Goal: Transaction & Acquisition: Subscribe to service/newsletter

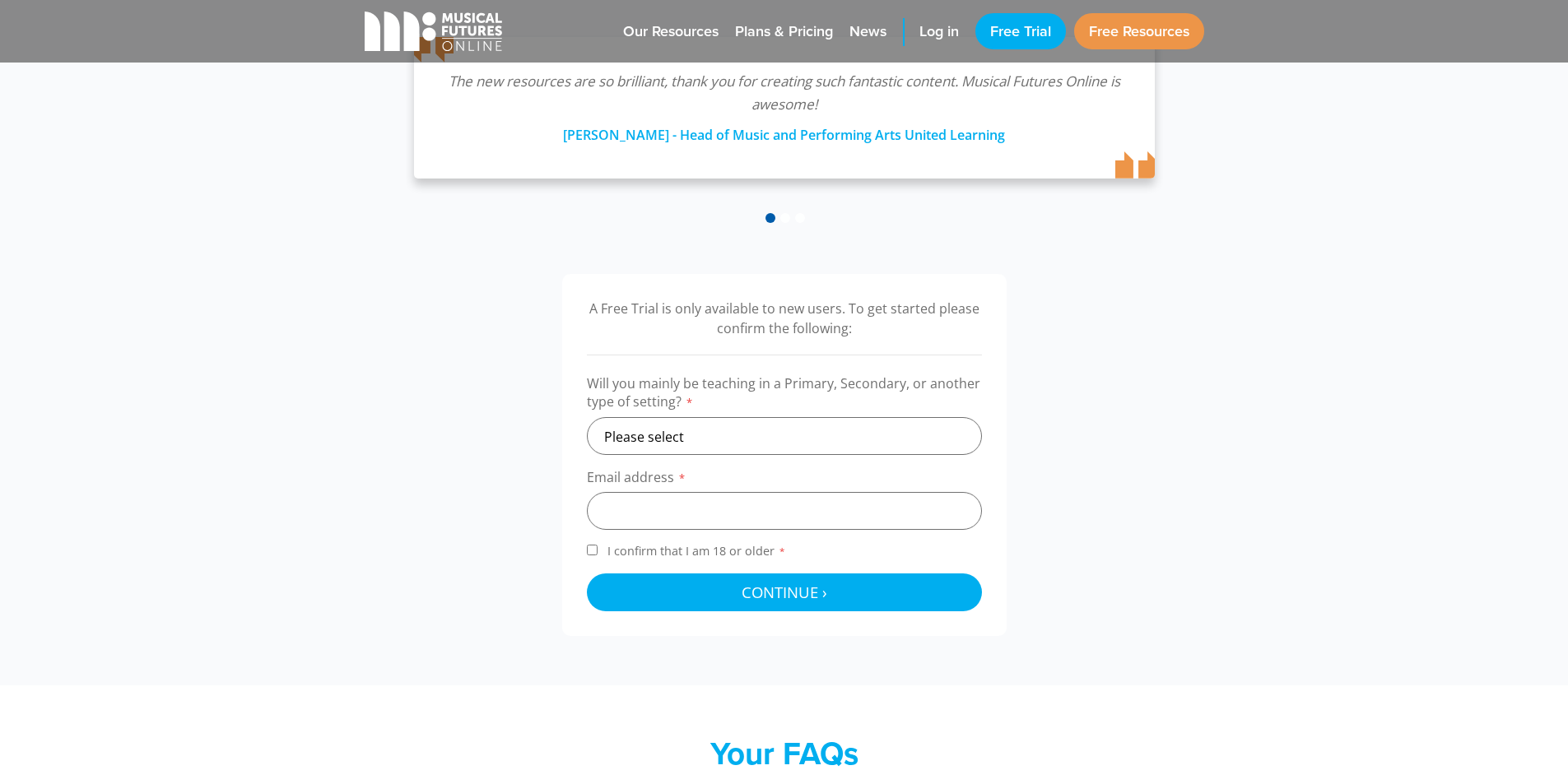
scroll to position [411, 0]
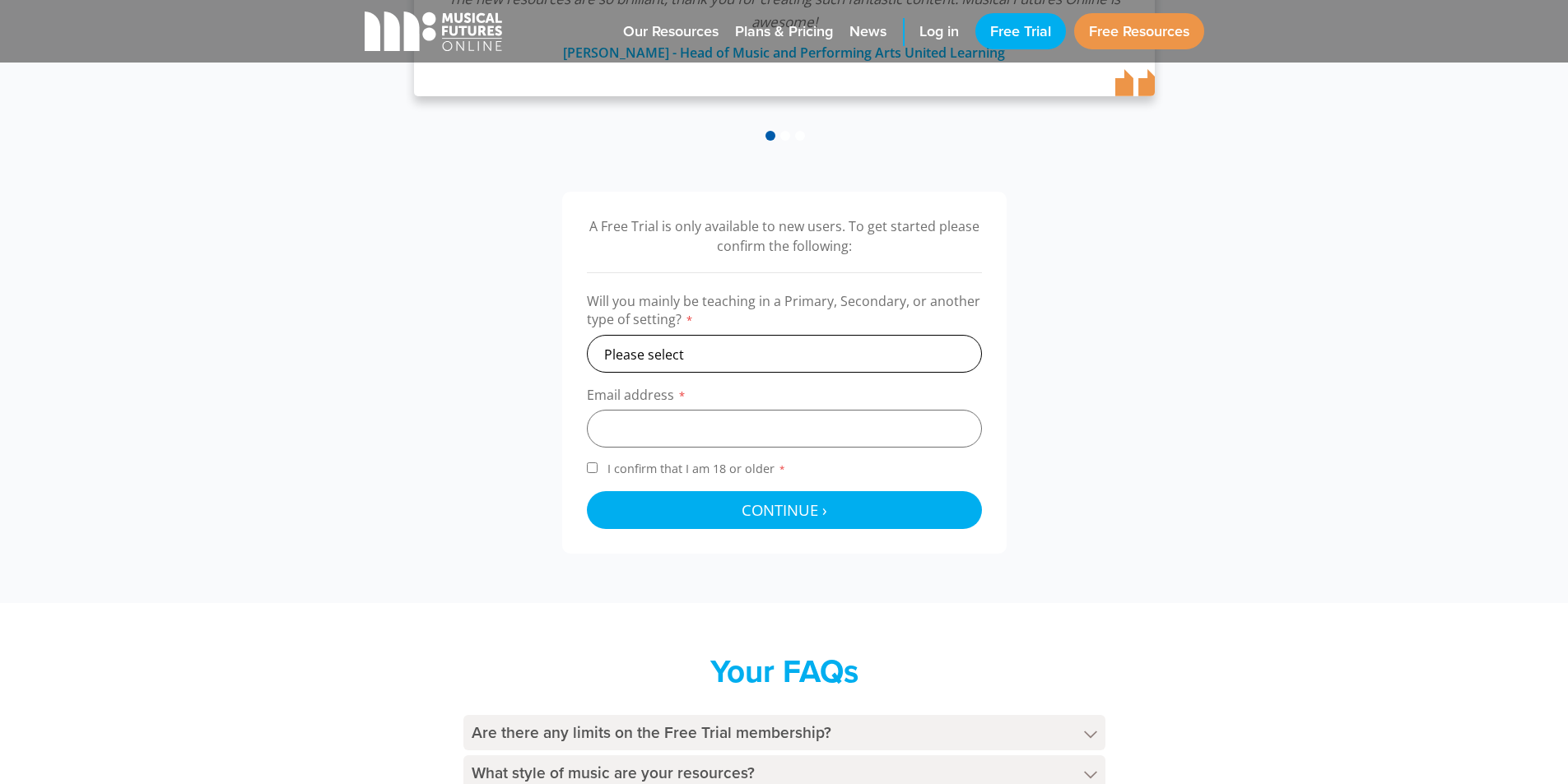
click at [822, 354] on select "Please select Primary Secondary Other" at bounding box center [784, 354] width 395 height 38
select select "other"
click at [587, 335] on select "Please select Primary Secondary Other" at bounding box center [784, 354] width 395 height 38
click at [669, 437] on input "email" at bounding box center [784, 428] width 395 height 38
type input "selenaysonmezxx@gmail.com"
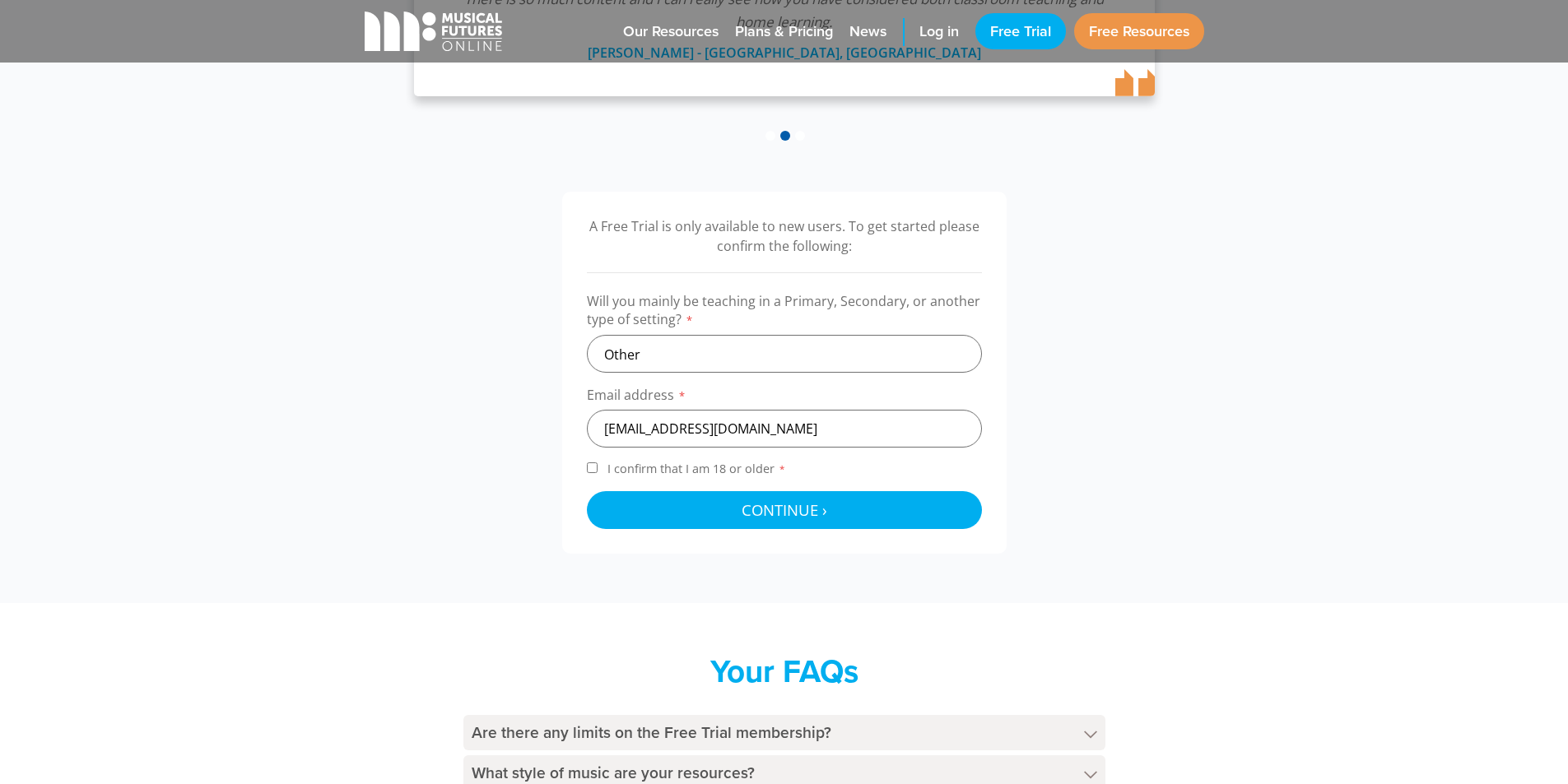
click at [599, 464] on label "I confirm that I am 18 or older *" at bounding box center [784, 471] width 395 height 22
click at [597, 464] on input "I confirm that I am 18 or older *" at bounding box center [592, 468] width 10 height 10
checkbox input "true"
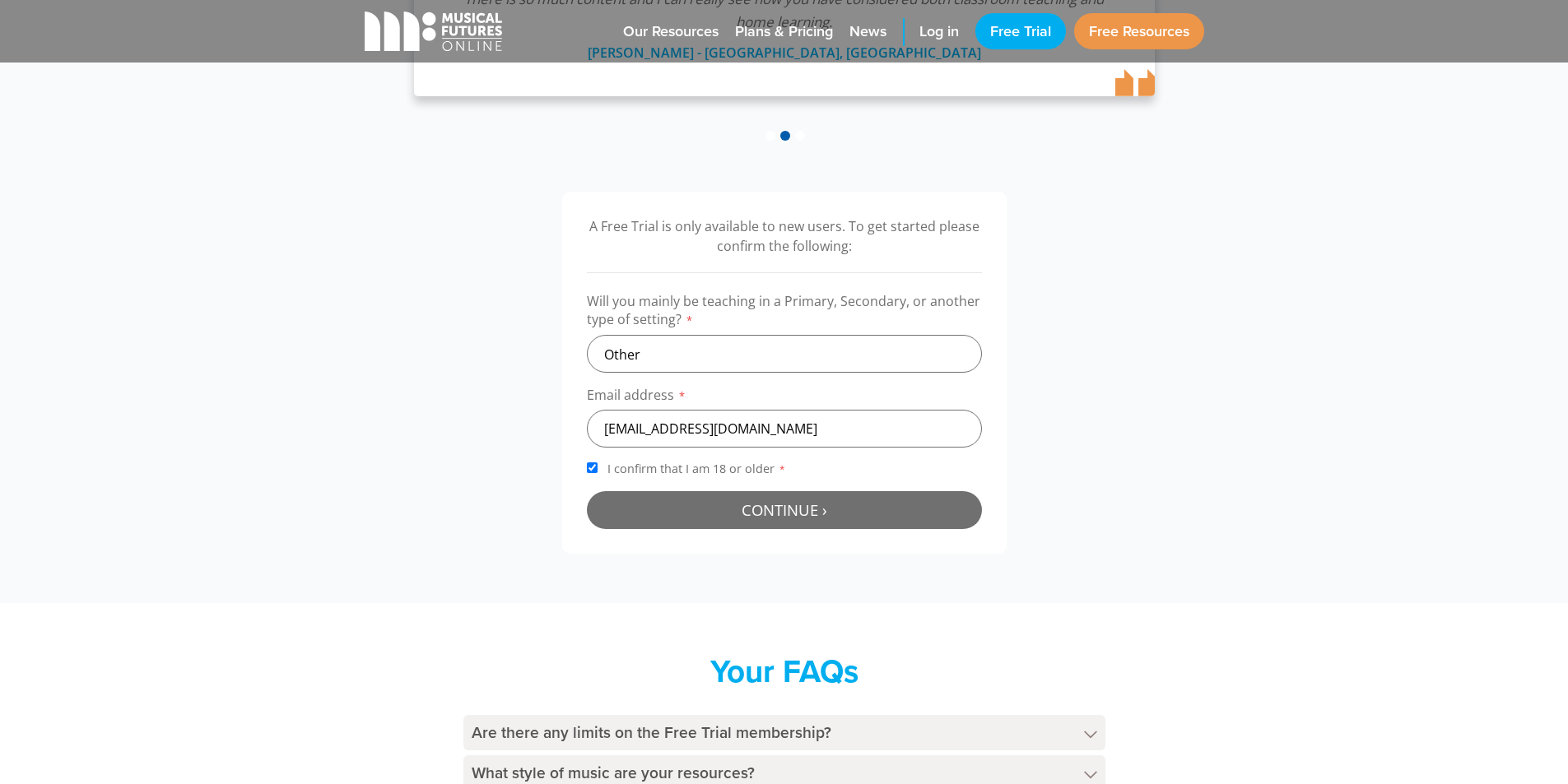
click at [643, 516] on button "Continue › Checking your details..." at bounding box center [784, 510] width 395 height 38
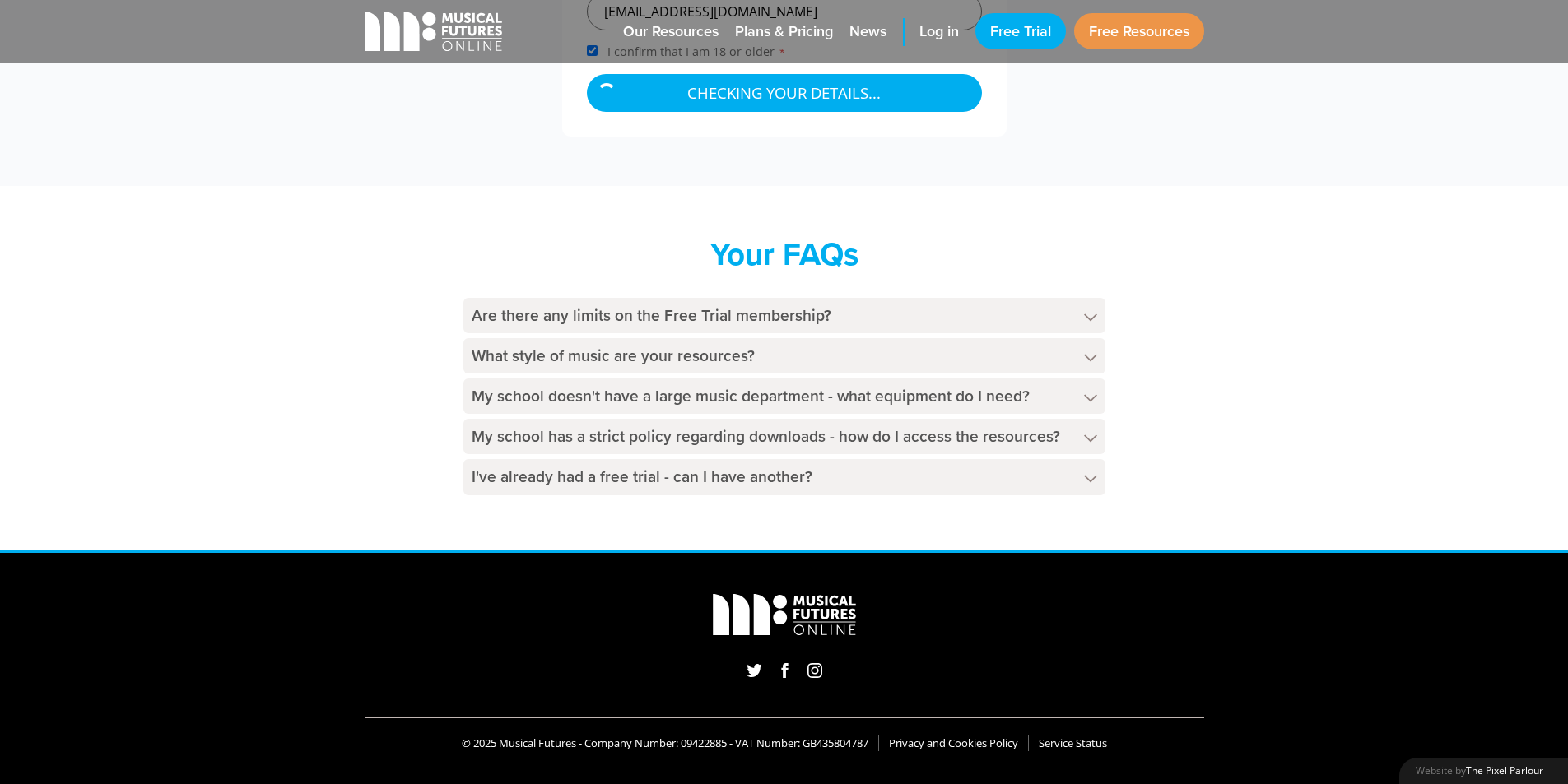
scroll to position [828, 0]
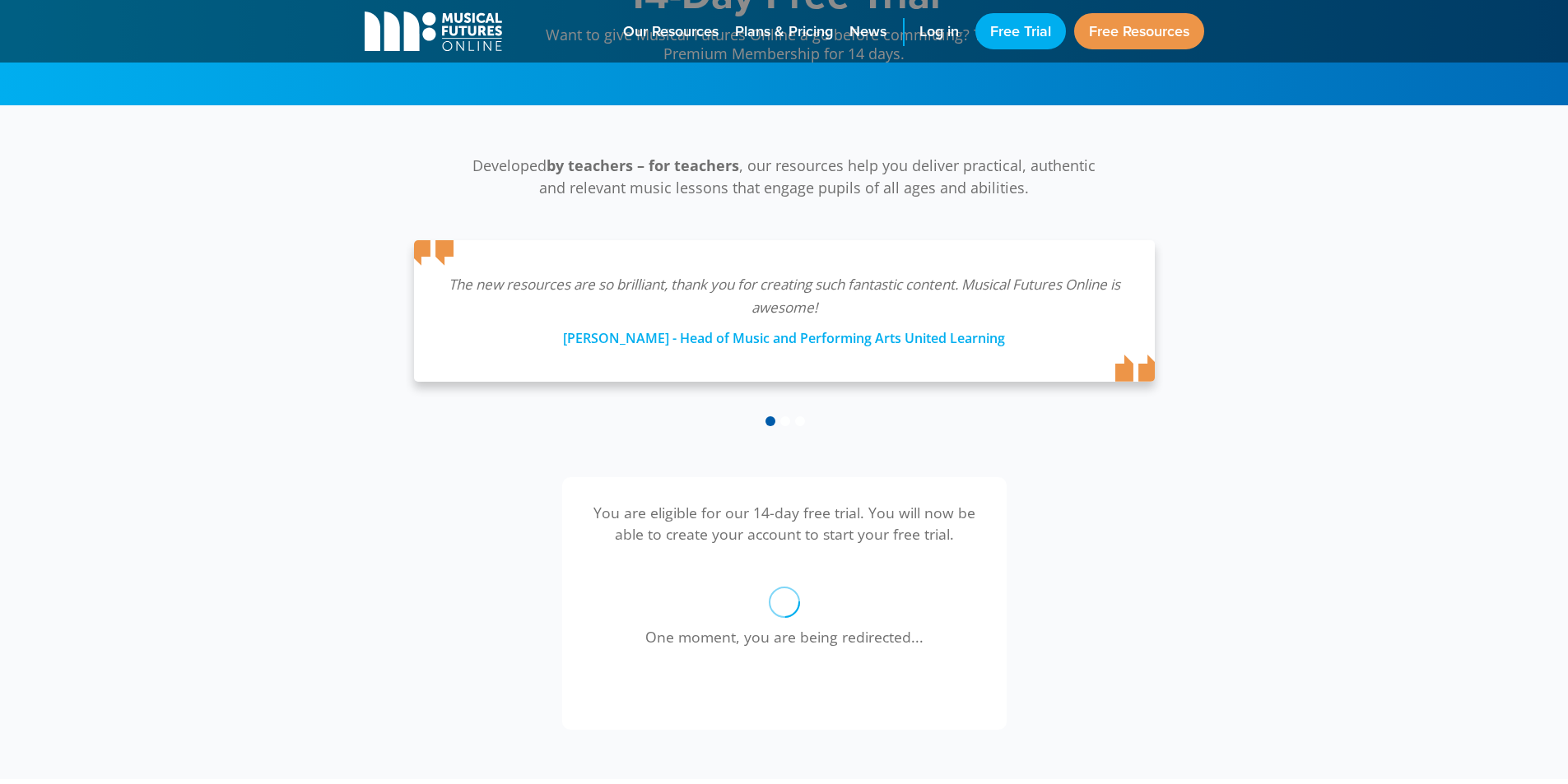
scroll to position [291, 0]
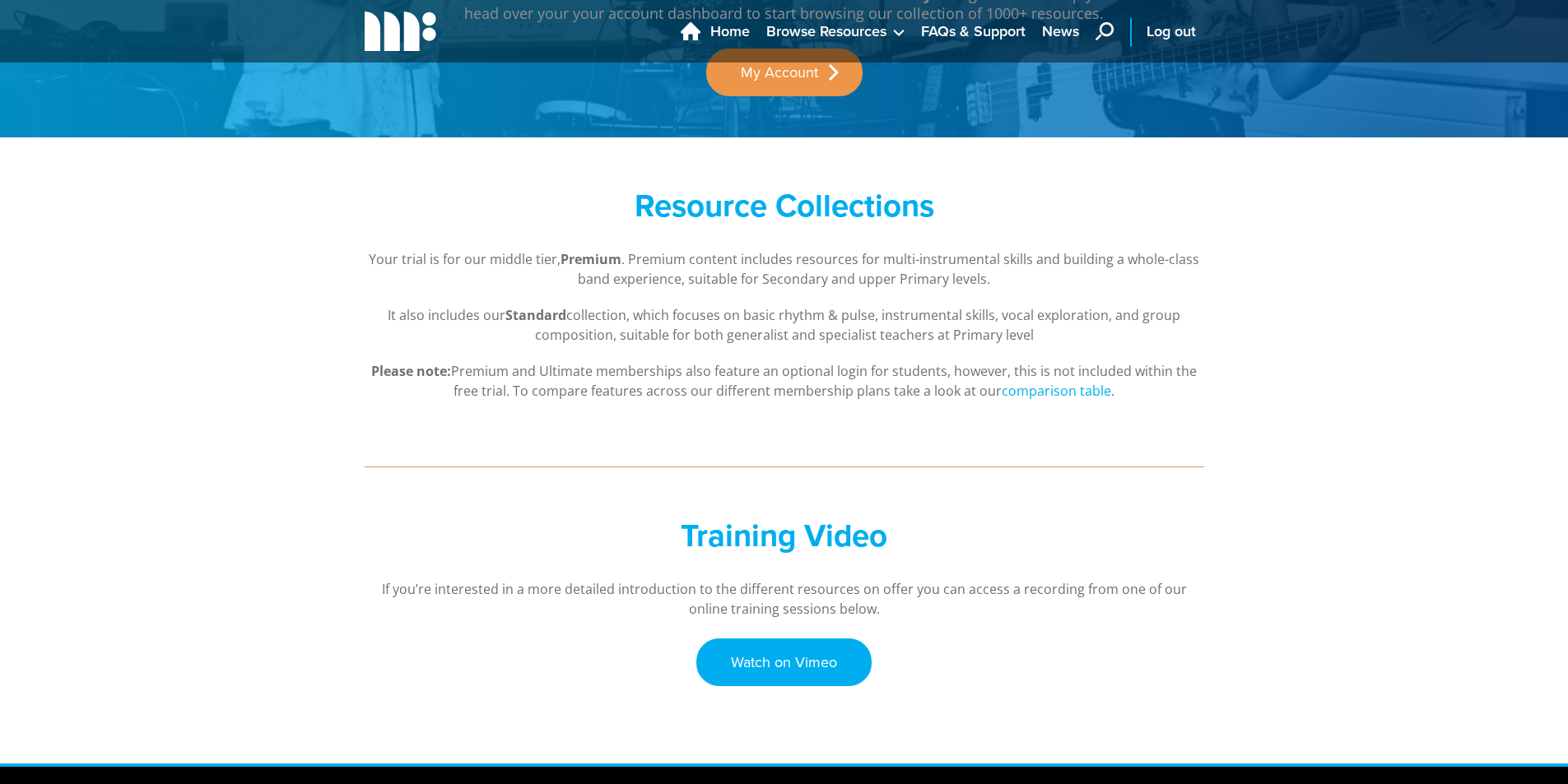
scroll to position [380, 0]
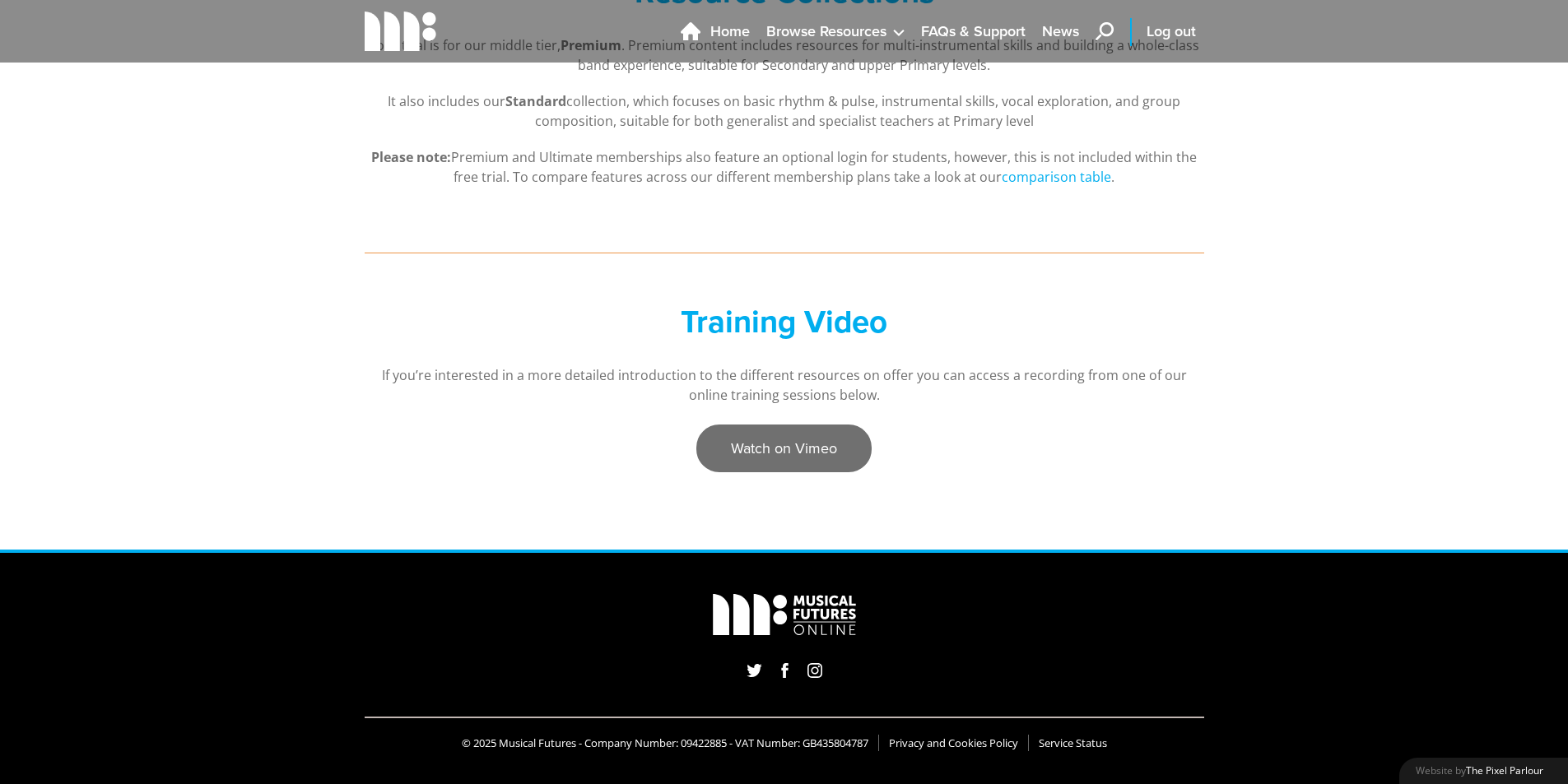
click at [826, 460] on link "Watch on Vimeo" at bounding box center [783, 448] width 175 height 48
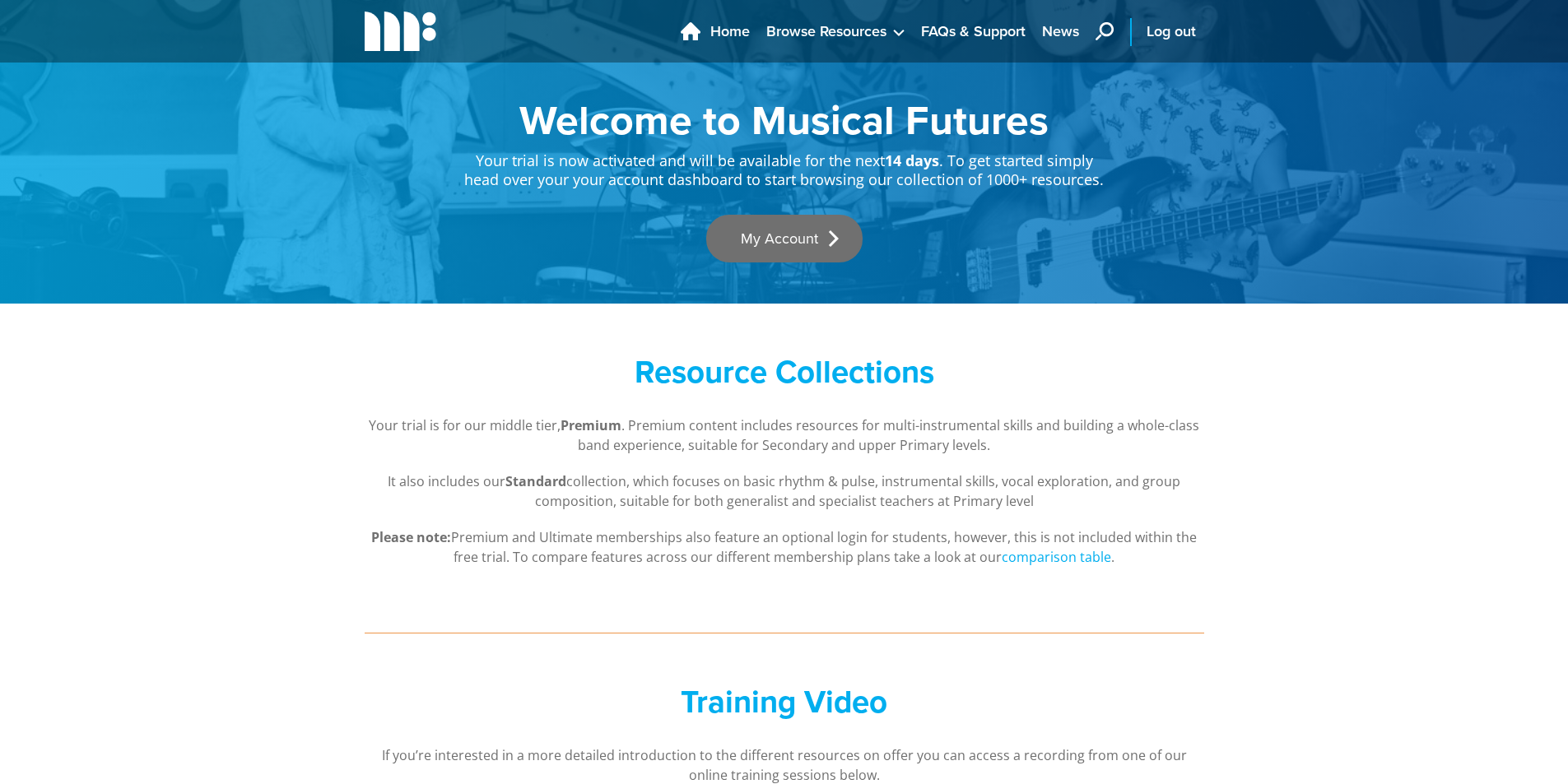
click at [753, 220] on link "My Account" at bounding box center [784, 238] width 156 height 48
